Goal: Task Accomplishment & Management: Manage account settings

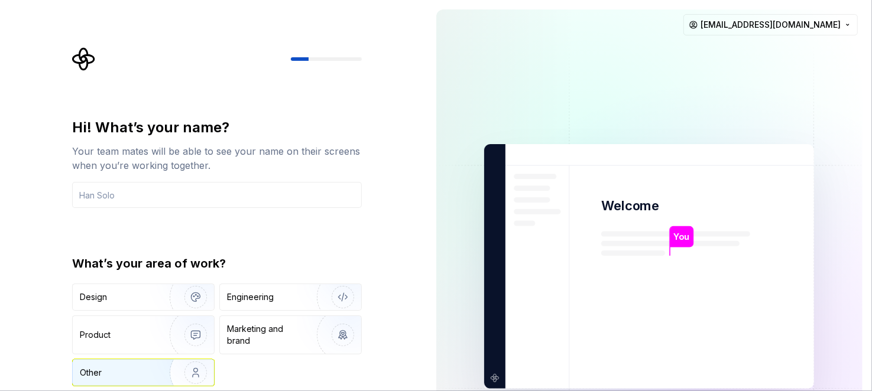
click at [105, 373] on div "Other" at bounding box center [114, 373] width 69 height 12
click at [204, 186] on input "text" at bounding box center [217, 195] width 290 height 26
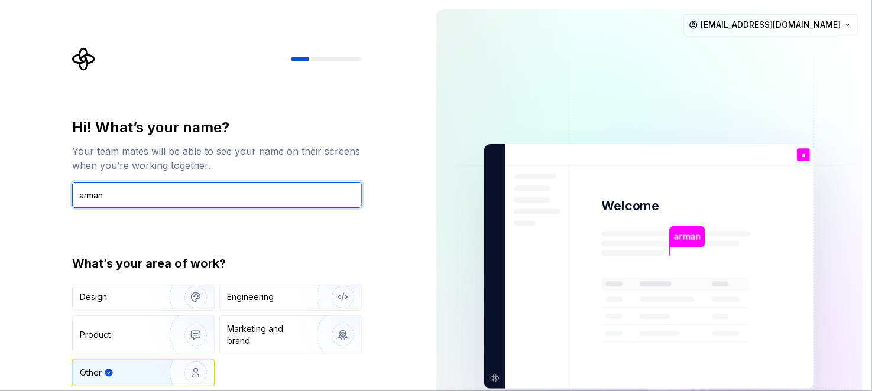
click at [255, 198] on input "arman" at bounding box center [217, 195] width 290 height 26
type input "arman"
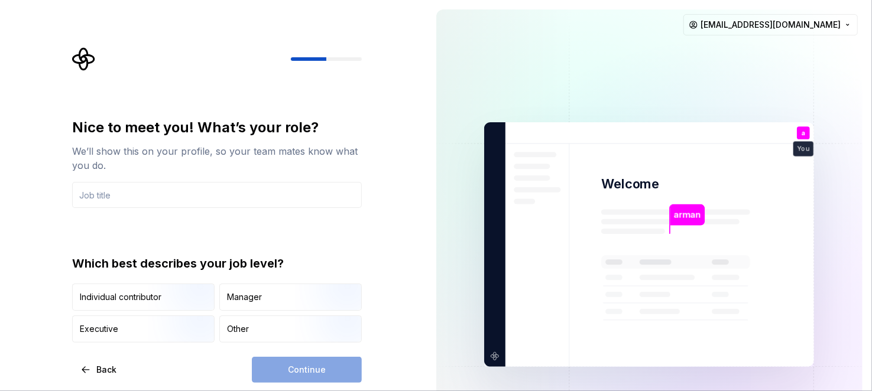
type input "t"
click at [278, 318] on div "Other" at bounding box center [290, 329] width 141 height 26
click at [317, 363] on div "Continue" at bounding box center [307, 370] width 110 height 26
click at [194, 194] on input "text" at bounding box center [217, 195] width 290 height 26
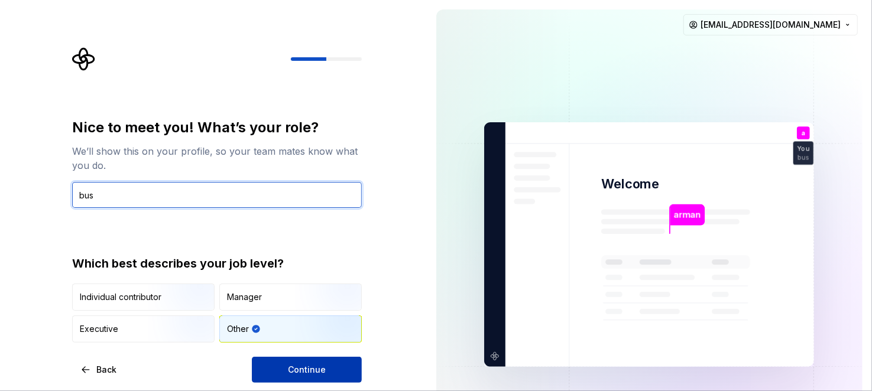
type input "bus"
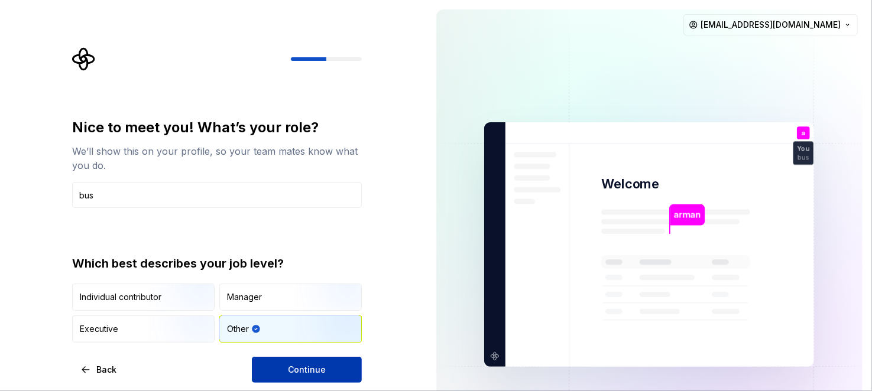
click at [299, 372] on span "Continue" at bounding box center [307, 370] width 38 height 12
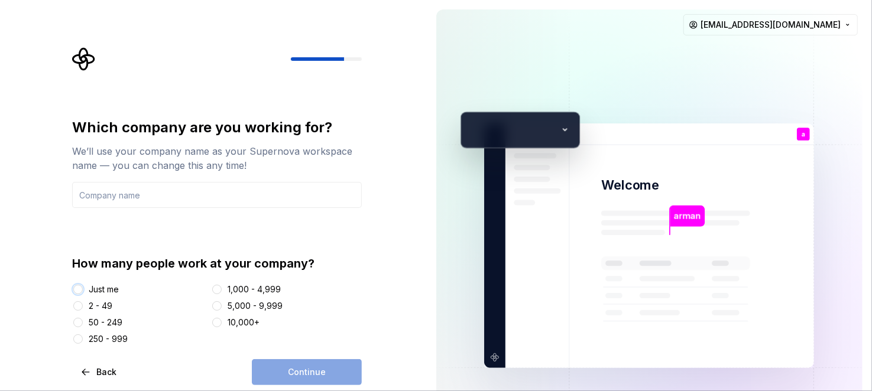
click at [80, 290] on button "Just me" at bounding box center [77, 289] width 9 height 9
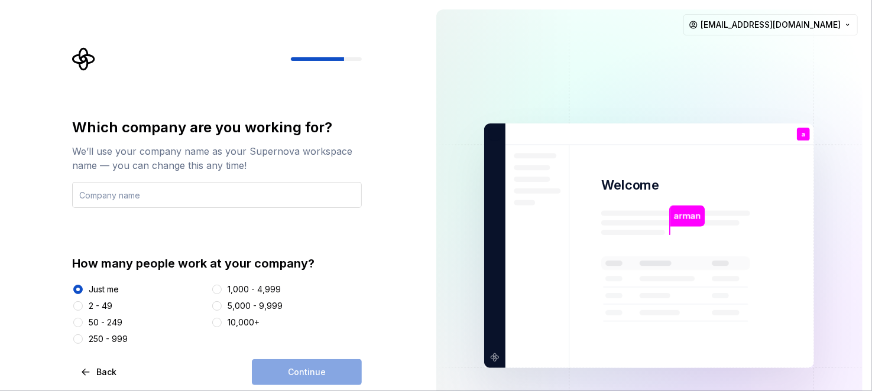
click at [159, 198] on input "text" at bounding box center [217, 195] width 290 height 26
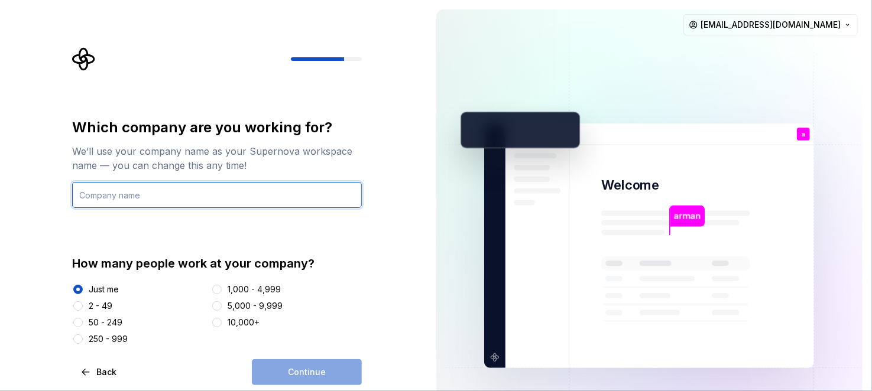
type input "oggyweb"
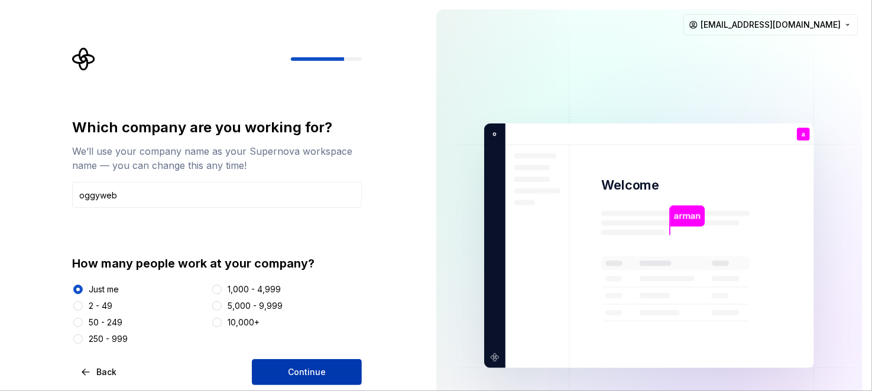
click at [321, 366] on span "Continue" at bounding box center [307, 372] width 38 height 12
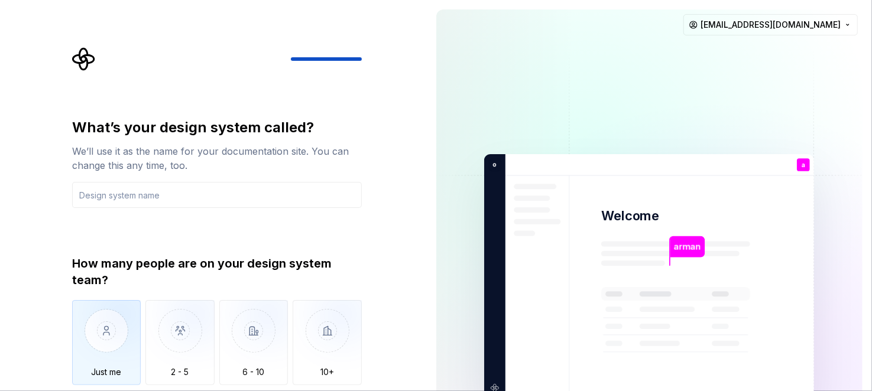
click at [115, 330] on img "button" at bounding box center [106, 339] width 69 height 79
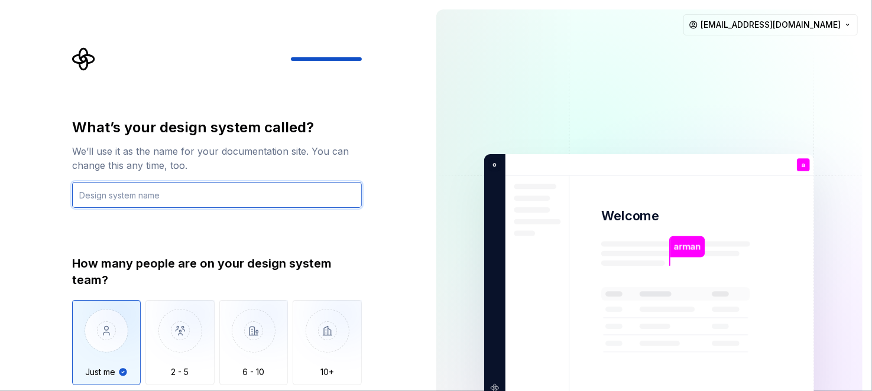
click at [266, 194] on input "text" at bounding box center [217, 195] width 290 height 26
type input "a"
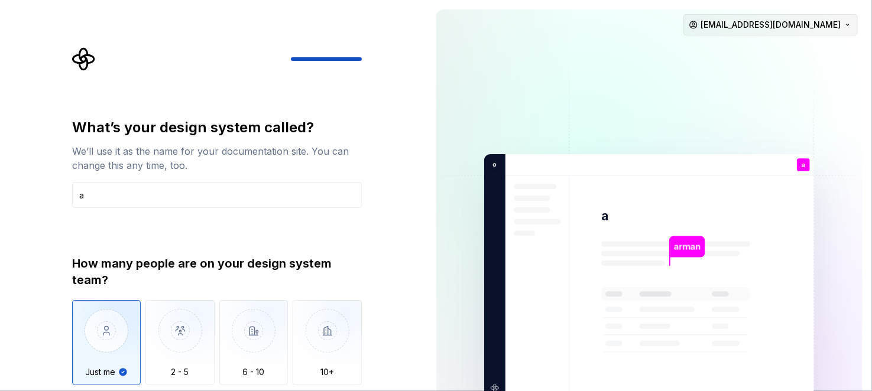
click at [812, 21] on html "What’s your design system called? We’ll use it as the name for your documentati…" at bounding box center [436, 195] width 872 height 391
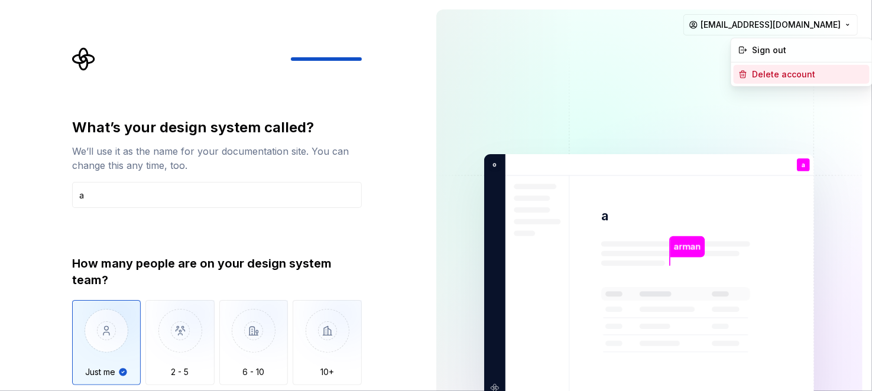
click at [773, 70] on div "Delete account" at bounding box center [808, 75] width 112 height 12
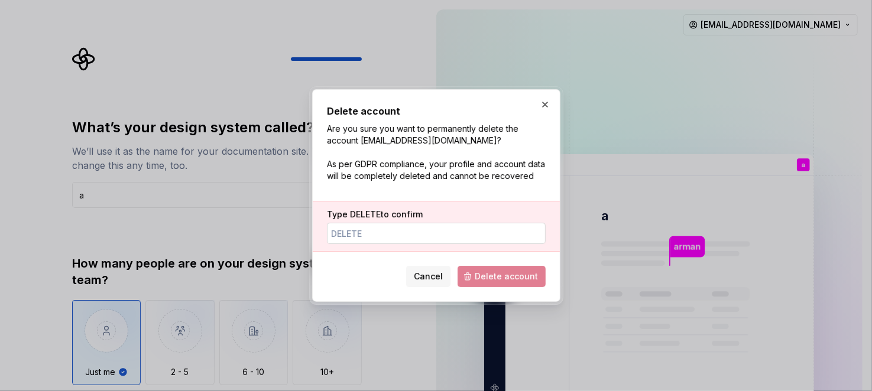
click at [420, 241] on input "Type DELETE to confirm" at bounding box center [436, 233] width 219 height 21
click at [510, 281] on span "Delete account" at bounding box center [505, 277] width 63 height 12
click at [422, 238] on input "DELETE" at bounding box center [436, 233] width 219 height 21
click at [507, 280] on span "Delete account" at bounding box center [501, 276] width 88 height 21
click at [416, 245] on div "Type DELETE to confirm DELETE" at bounding box center [436, 226] width 247 height 51
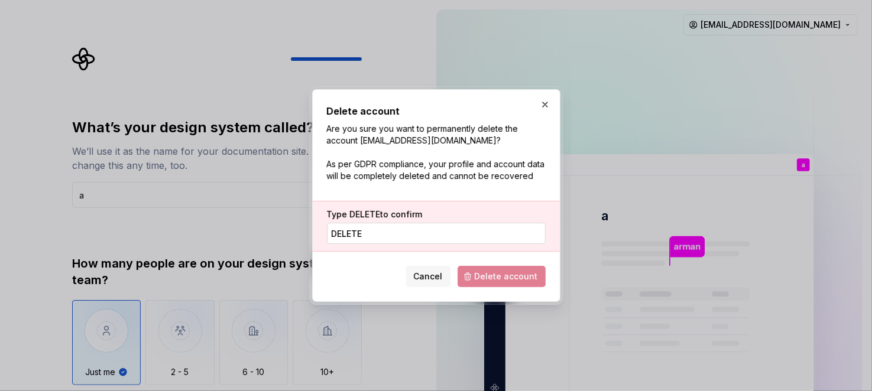
click at [431, 233] on input "DELETE" at bounding box center [436, 233] width 219 height 21
type input "D"
type input "DE"
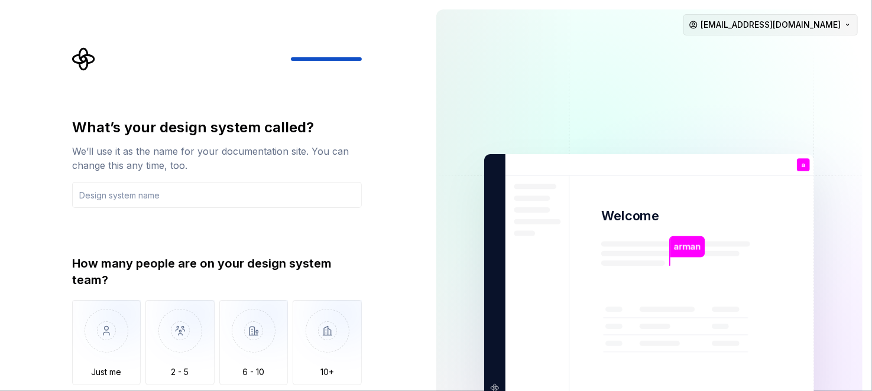
click at [832, 28] on html "What’s your design system called? We’ll use it as the name for your documentati…" at bounding box center [436, 195] width 872 height 391
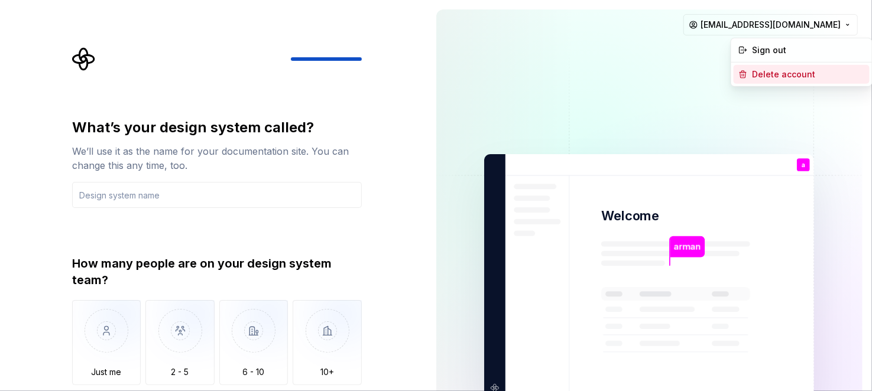
click at [772, 77] on div "Delete account" at bounding box center [808, 75] width 112 height 12
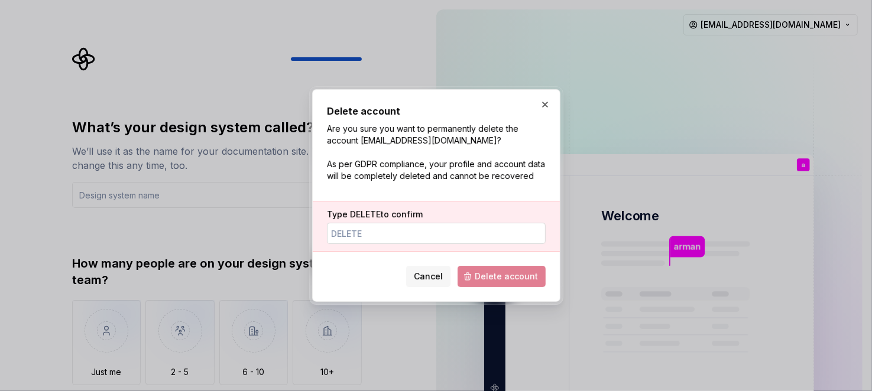
click at [401, 236] on input "Type DELETE to confirm" at bounding box center [436, 233] width 219 height 21
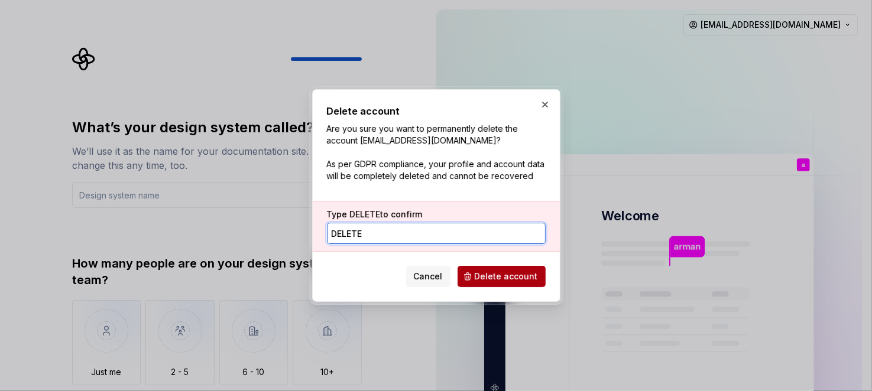
type input "DELETE"
click at [500, 277] on span "Delete account" at bounding box center [505, 277] width 63 height 12
